Goal: Book appointment/travel/reservation

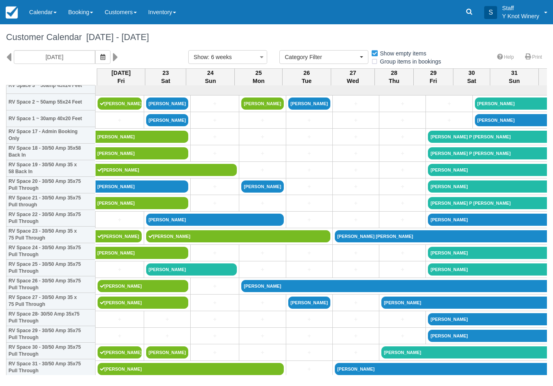
select select
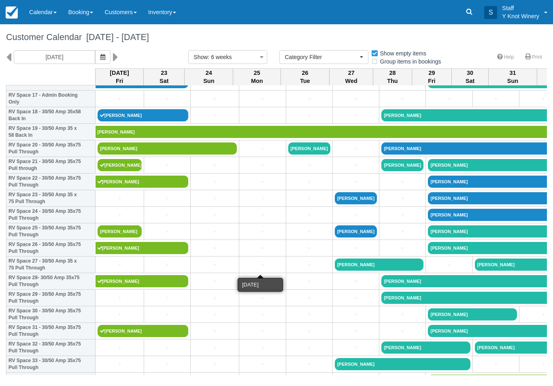
scroll to position [303, 0]
click at [201, 155] on link "Traci Hulsey Bousquet" at bounding box center [166, 148] width 139 height 12
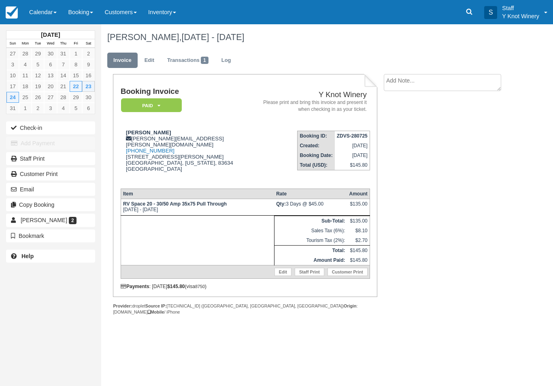
click at [47, 10] on link "Calendar" at bounding box center [42, 12] width 39 height 24
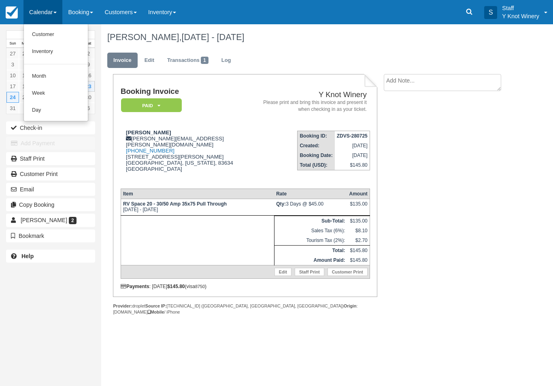
click at [56, 27] on link "Customer" at bounding box center [56, 34] width 64 height 17
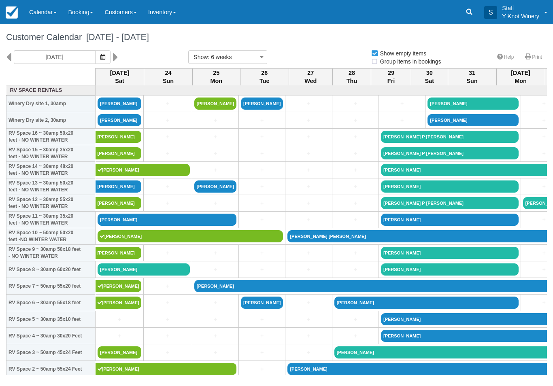
select select
click at [100, 59] on icon "button" at bounding box center [102, 57] width 5 height 6
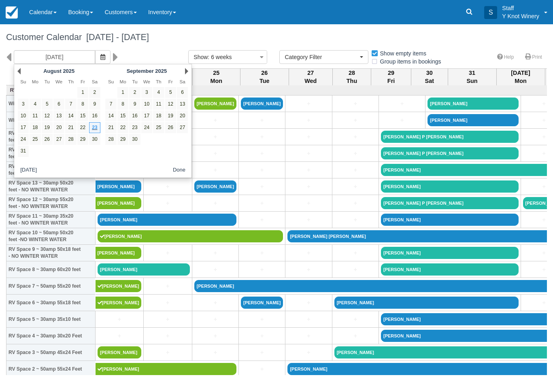
click at [86, 143] on link "29" at bounding box center [82, 139] width 11 height 11
type input "08/29/25"
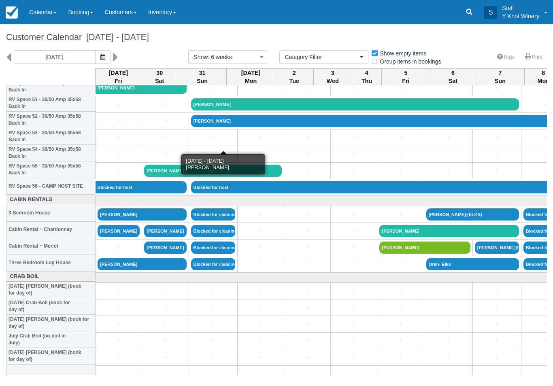
scroll to position [863, 0]
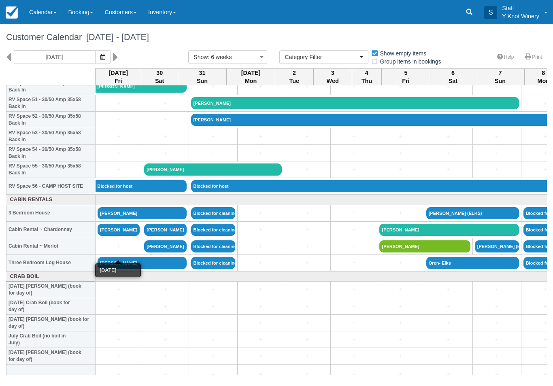
click at [117, 250] on link "+" at bounding box center [118, 246] width 42 height 8
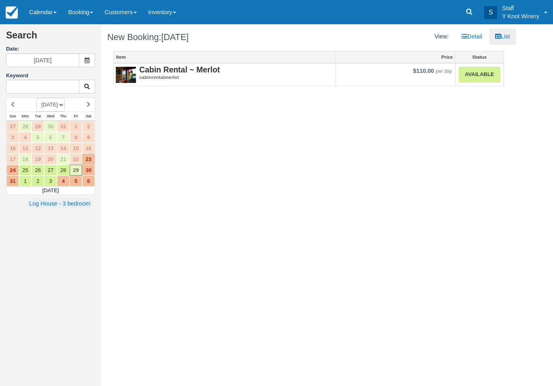
click at [479, 77] on link "Available" at bounding box center [478, 75] width 41 height 16
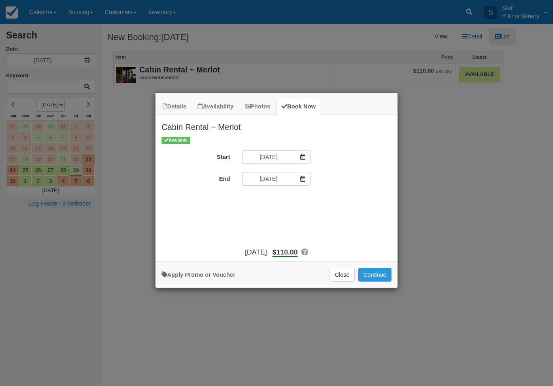
click at [376, 281] on button "Continue" at bounding box center [374, 275] width 33 height 14
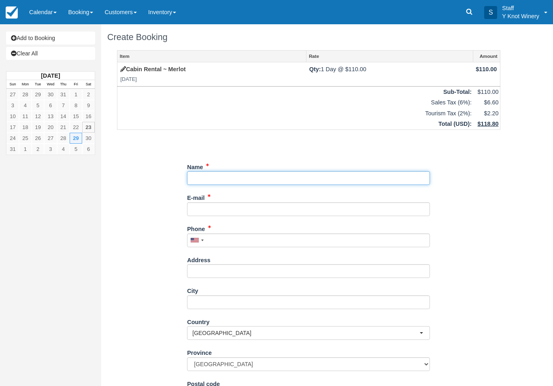
click at [203, 172] on input "Name" at bounding box center [308, 178] width 243 height 14
type input "[PERSON_NAME]"
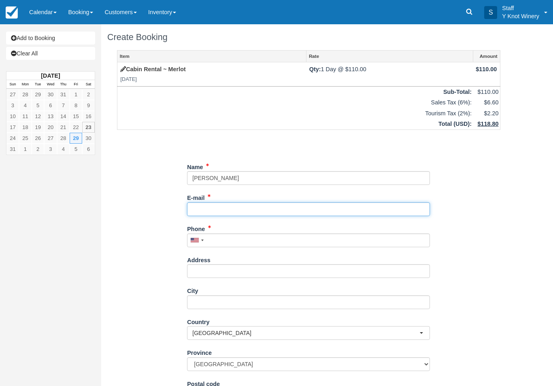
click at [201, 209] on input "E-mail" at bounding box center [308, 209] width 243 height 14
type input "rdbaker1124@hotmail.com"
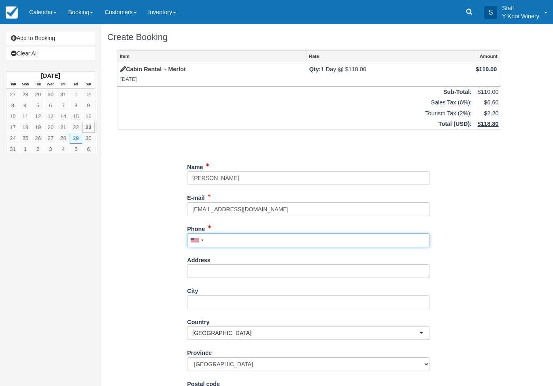
click at [213, 237] on input "Phone" at bounding box center [308, 240] width 243 height 14
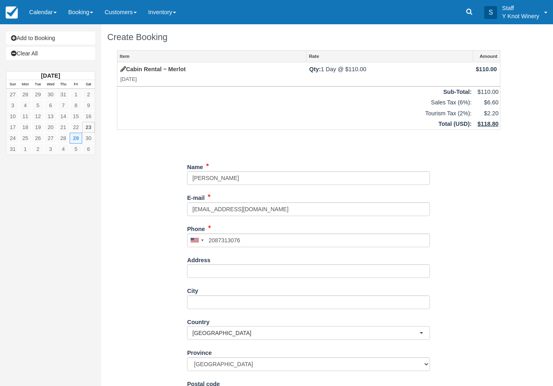
type input "+12087313076"
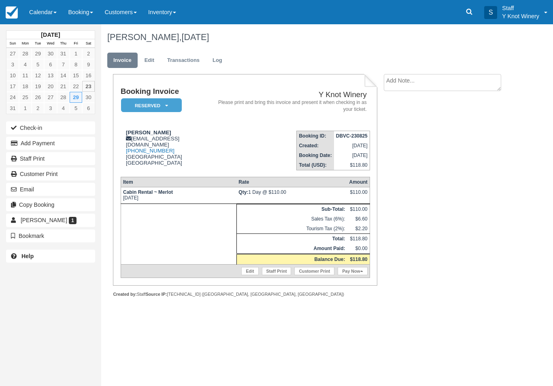
click at [67, 142] on button "Add Payment" at bounding box center [50, 143] width 89 height 13
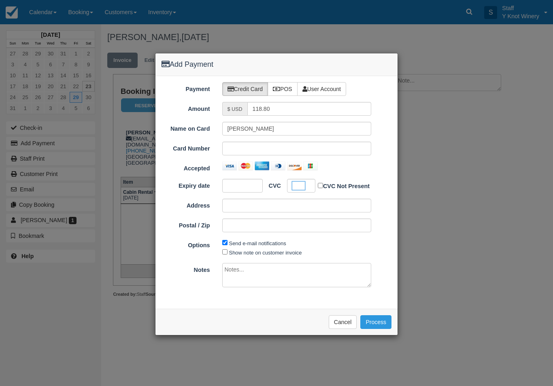
click at [373, 317] on button "Process" at bounding box center [375, 322] width 31 height 14
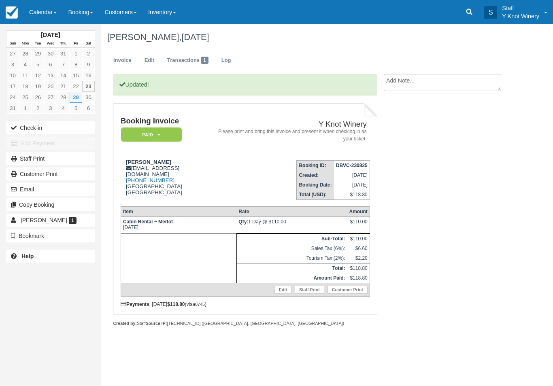
click at [53, 16] on link "Calendar" at bounding box center [42, 12] width 39 height 24
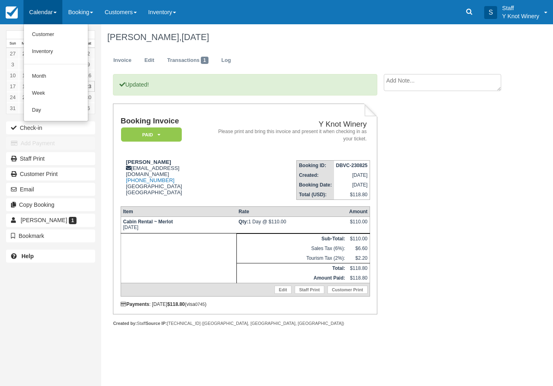
click at [55, 37] on link "Customer" at bounding box center [56, 34] width 64 height 17
